Goal: Information Seeking & Learning: Find specific fact

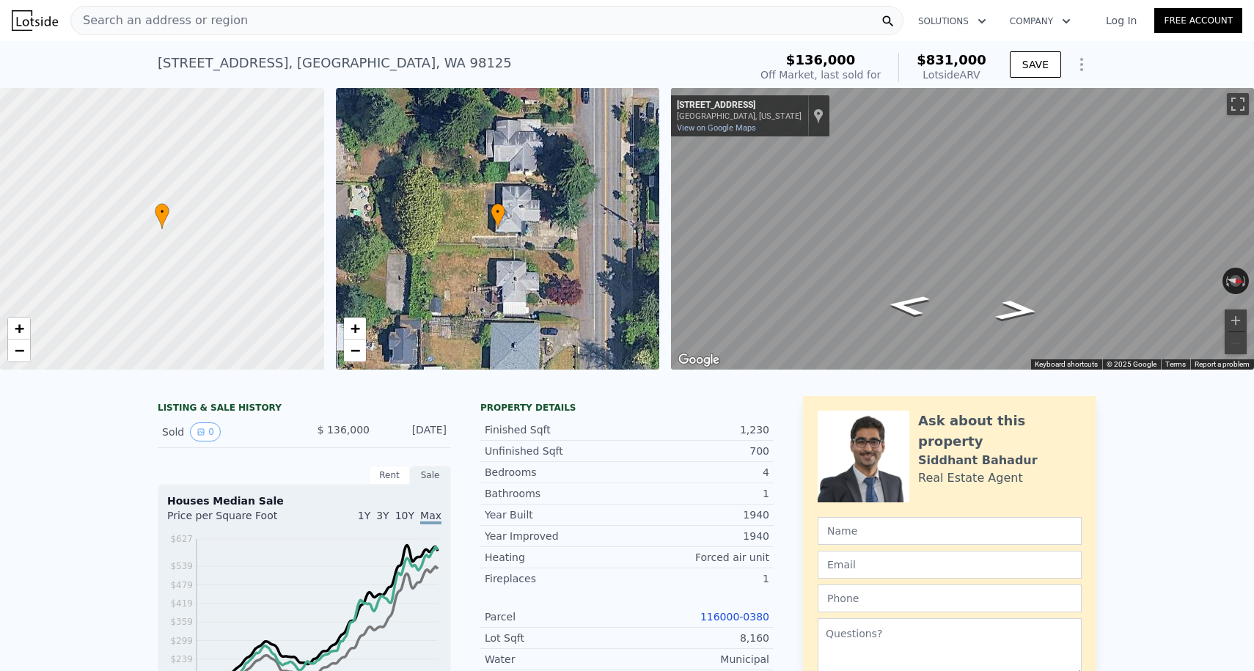
click at [181, 41] on div "[STREET_ADDRESS] Sold [DATE] for $136k (~ARV $831k ) $136,000 Off Market, last …" at bounding box center [627, 64] width 939 height 47
click at [176, 18] on span "Search an address or region" at bounding box center [159, 21] width 177 height 18
click at [38, 17] on img at bounding box center [35, 20] width 46 height 21
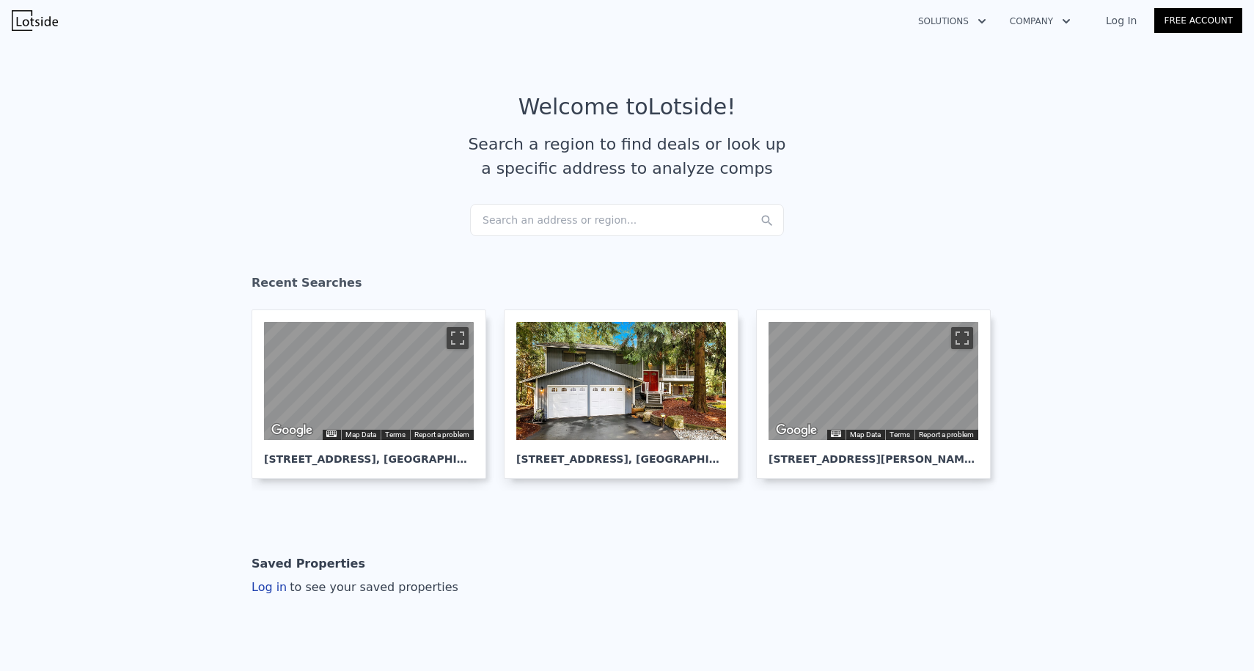
click at [553, 215] on div "Search an address or region..." at bounding box center [627, 220] width 314 height 32
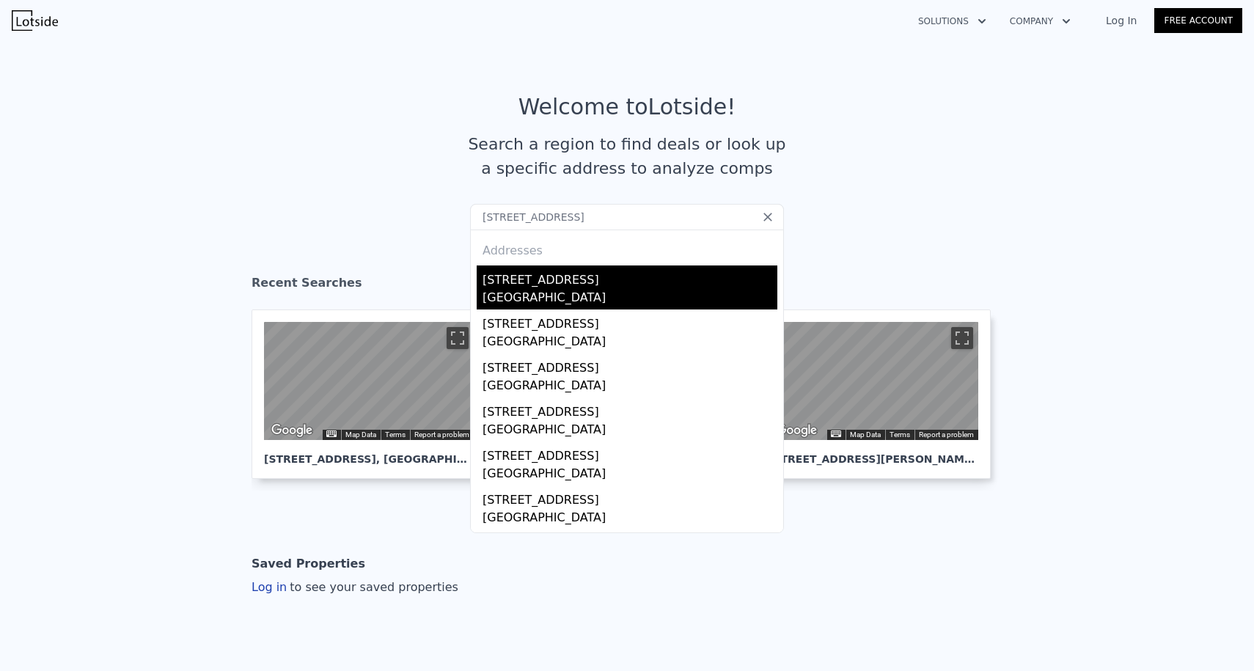
type input "[STREET_ADDRESS]"
click at [549, 269] on div "[STREET_ADDRESS]" at bounding box center [630, 277] width 295 height 23
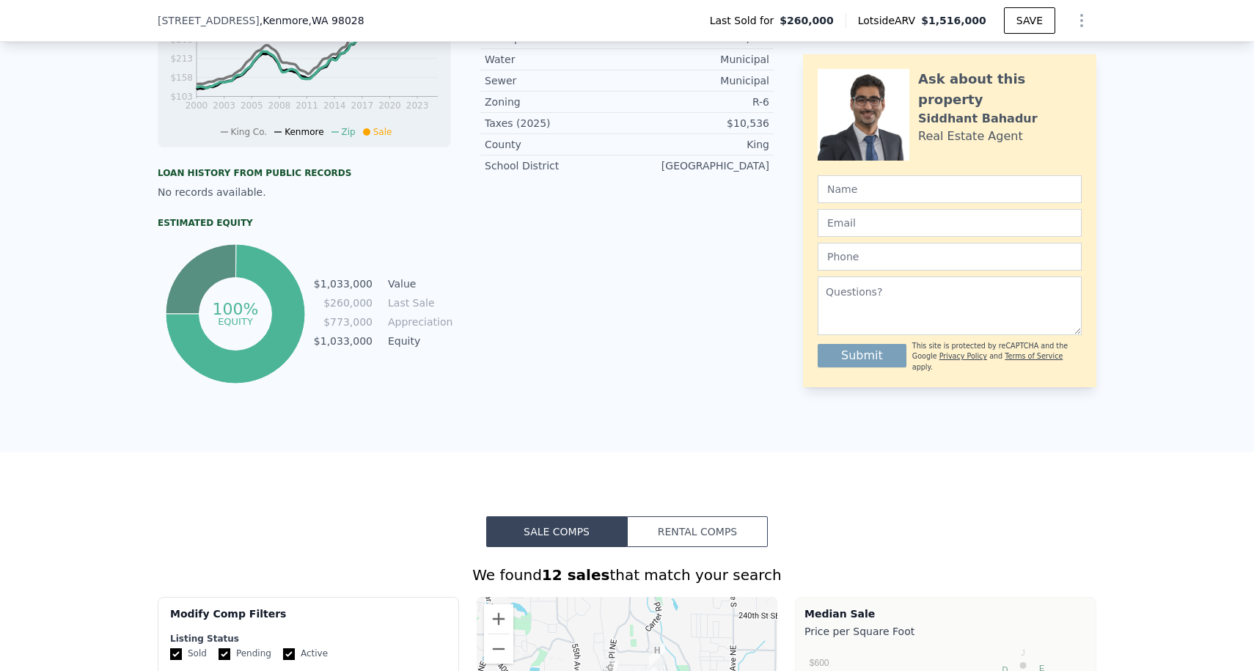
scroll to position [158, 0]
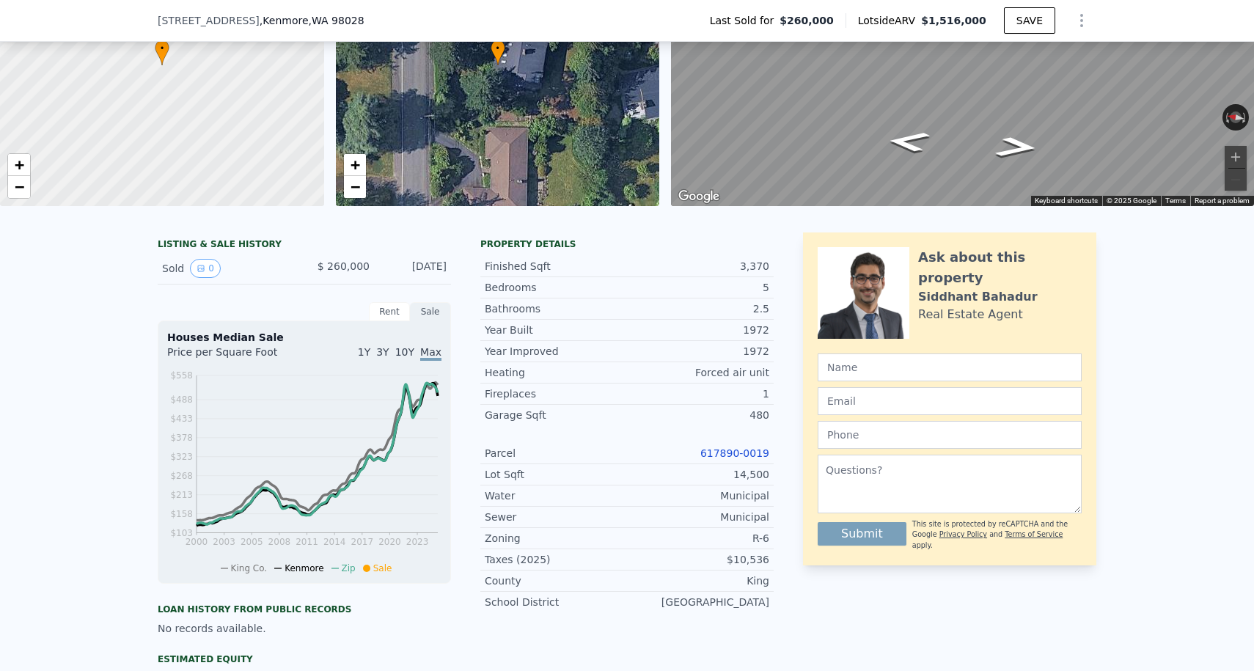
click at [733, 451] on link "617890-0019" at bounding box center [734, 453] width 69 height 12
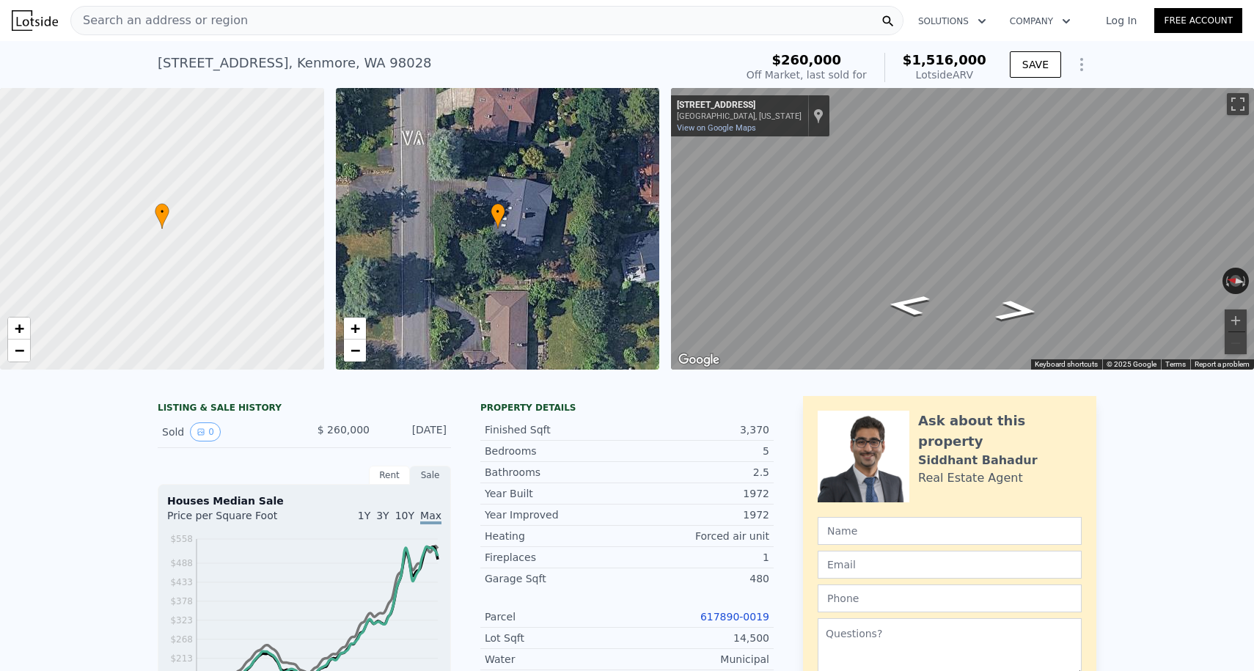
scroll to position [0, 0]
click at [159, 7] on div "Search an address or region" at bounding box center [159, 21] width 177 height 28
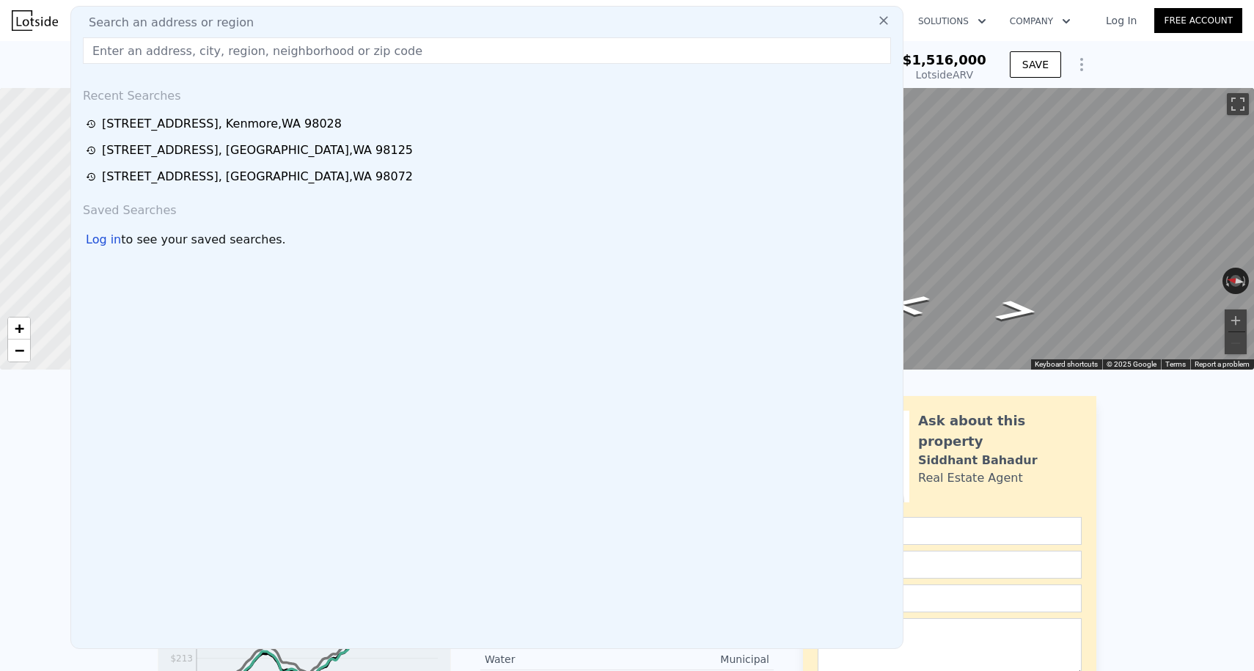
drag, startPoint x: 161, startPoint y: 45, endPoint x: 30, endPoint y: 10, distance: 135.2
click at [30, 10] on div "Search an address or region Search an address or region Recent Searches [STREET…" at bounding box center [627, 20] width 1231 height 35
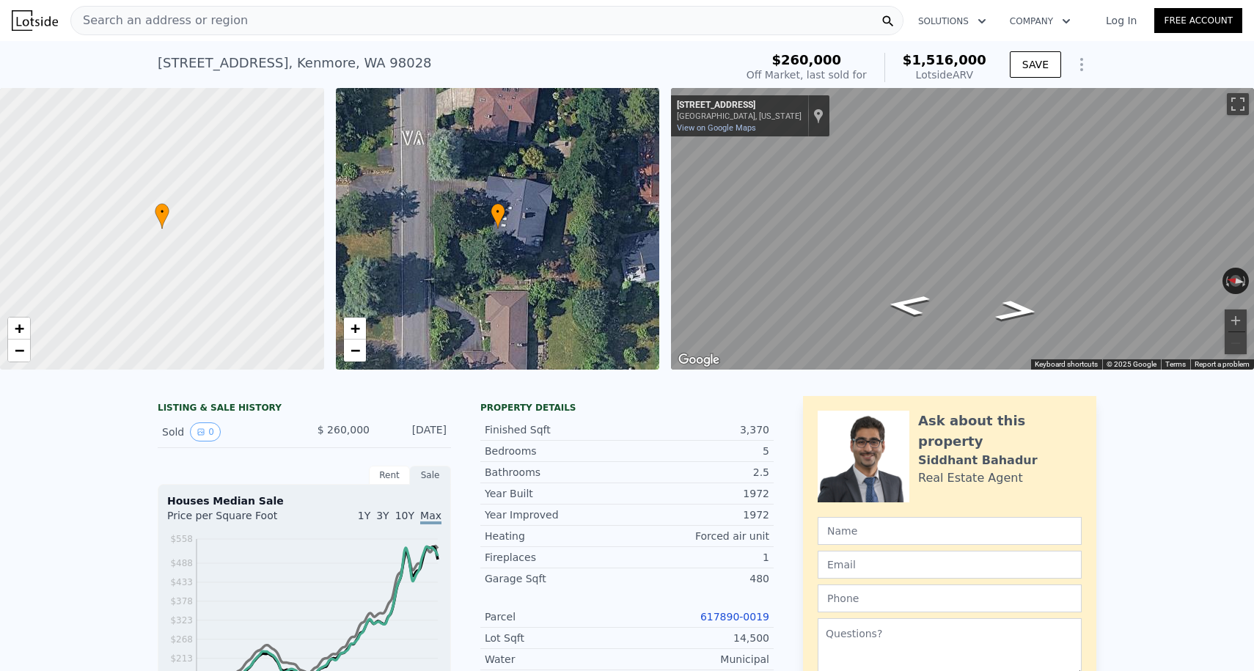
click at [48, 19] on img at bounding box center [35, 20] width 46 height 21
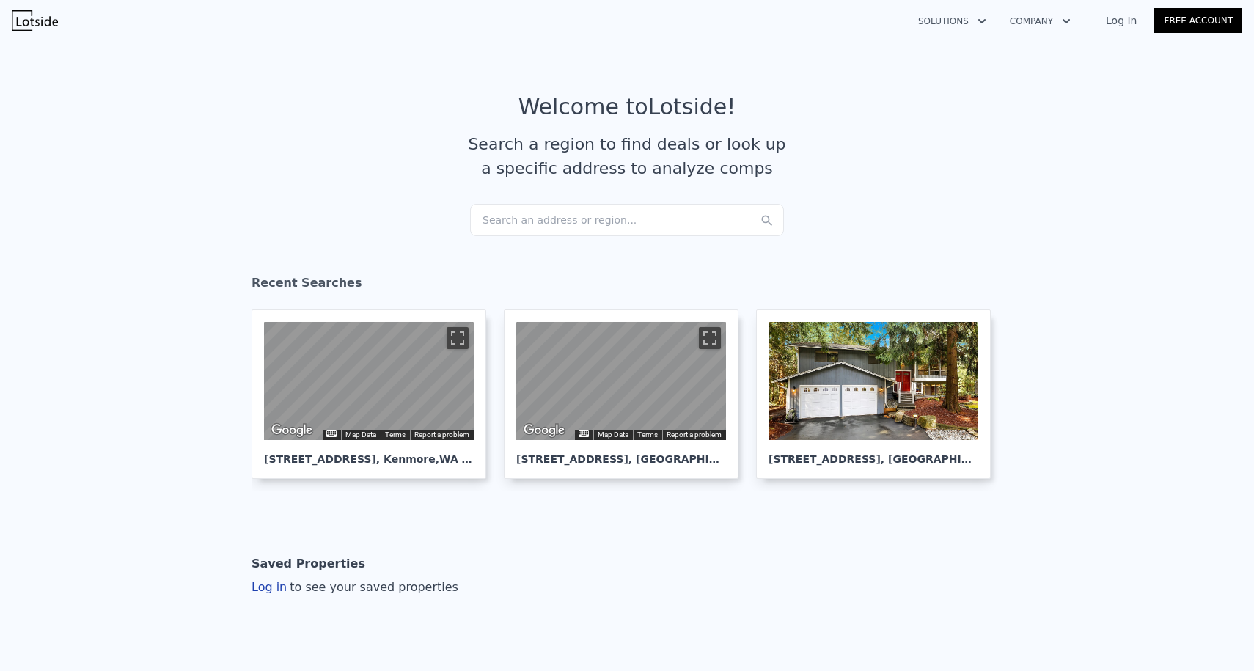
click at [532, 216] on div "Search an address or region..." at bounding box center [627, 220] width 314 height 32
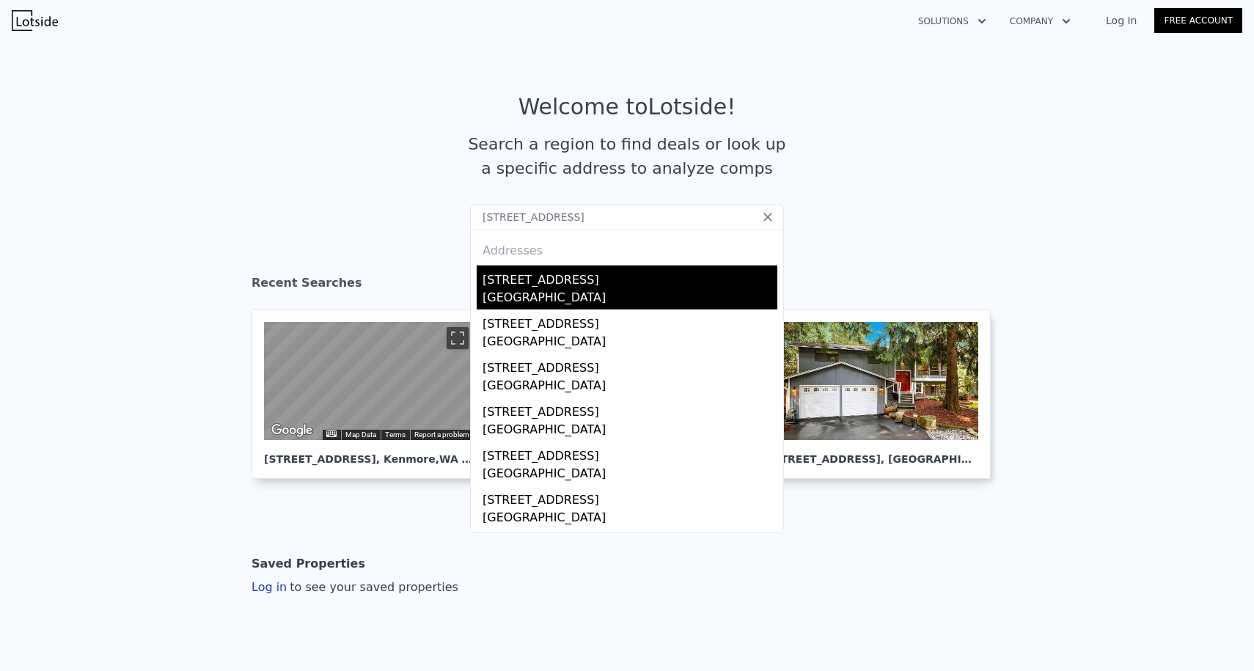
type input "[STREET_ADDRESS]"
click at [540, 295] on div "[GEOGRAPHIC_DATA]" at bounding box center [630, 299] width 295 height 21
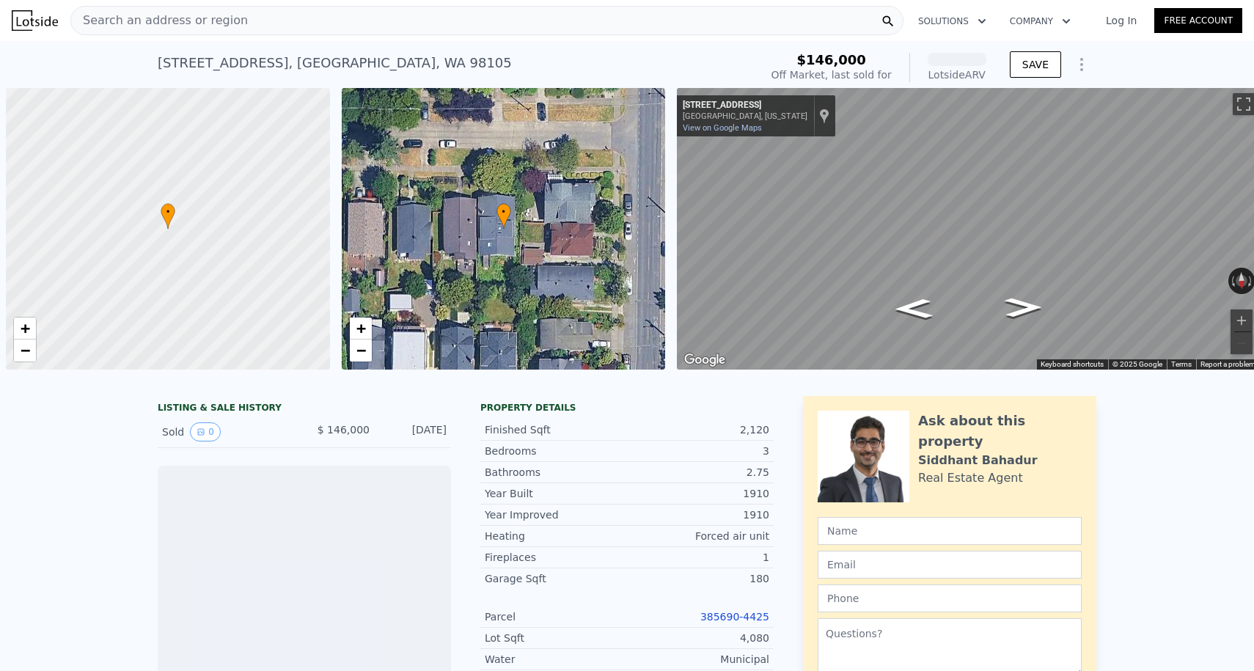
scroll to position [0, 6]
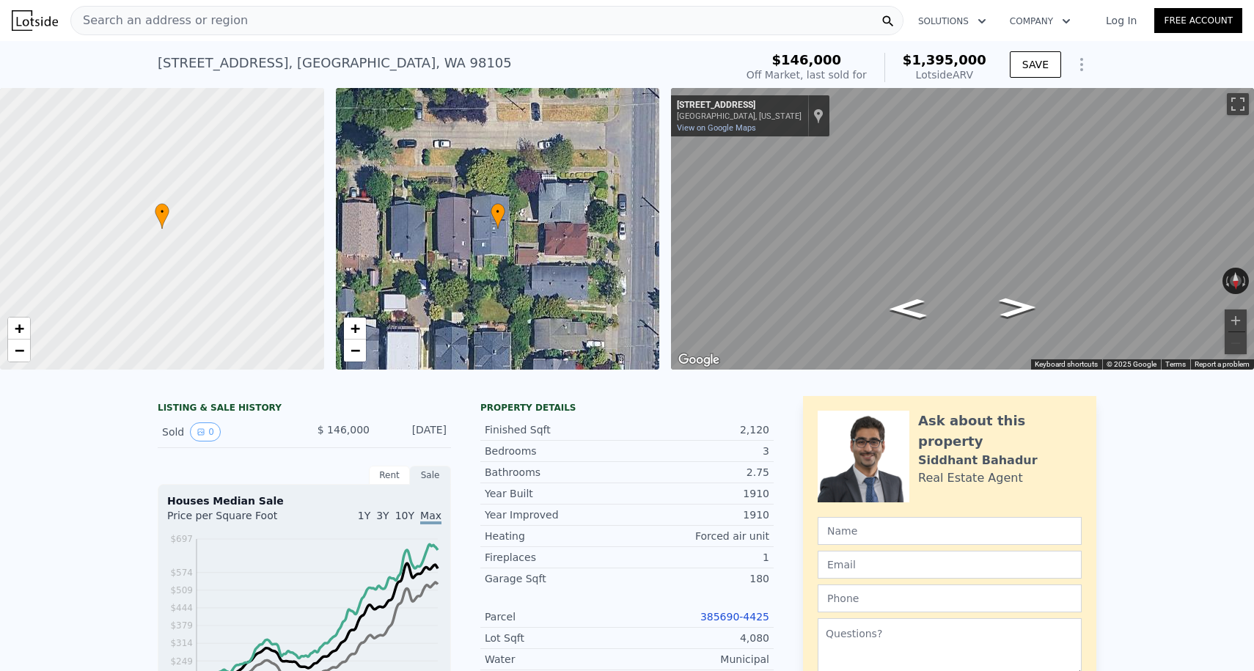
click at [730, 607] on div "Parcel 385690-4425" at bounding box center [626, 617] width 293 height 21
click at [730, 615] on link "385690-4425" at bounding box center [734, 617] width 69 height 12
